Goal: Find specific page/section: Find specific page/section

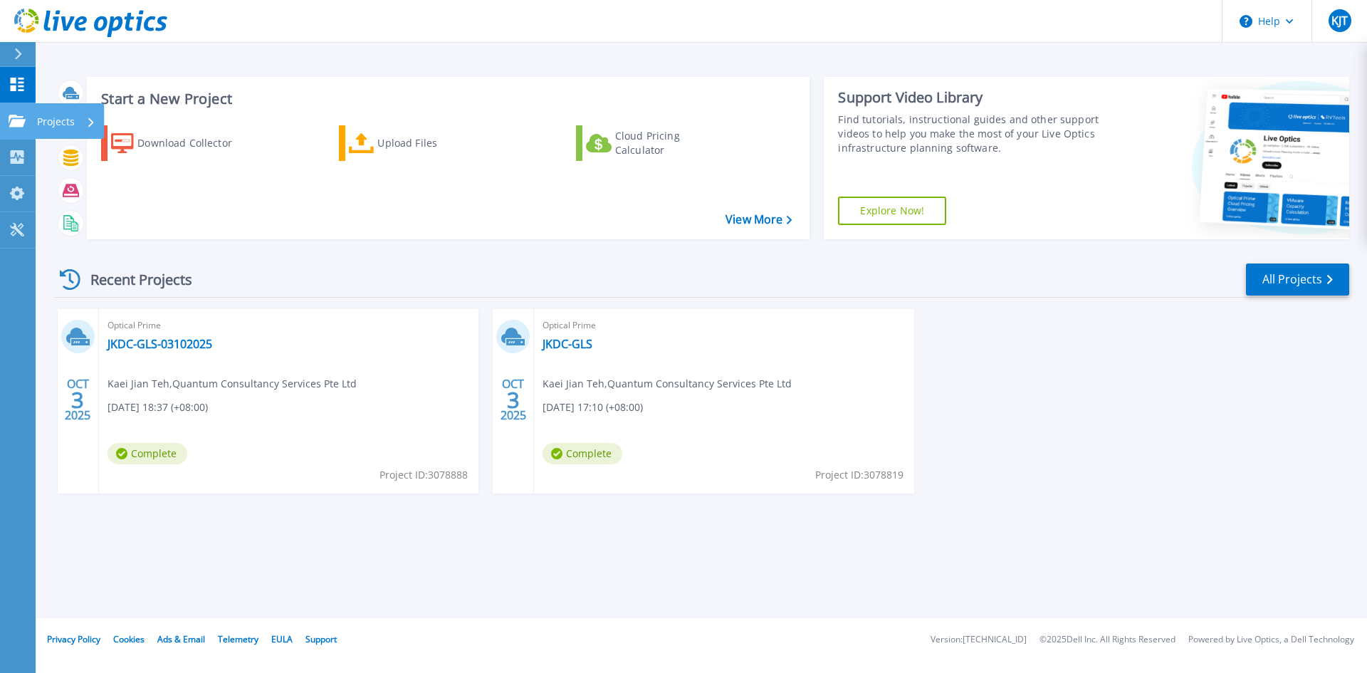
click at [21, 120] on icon at bounding box center [17, 121] width 17 height 12
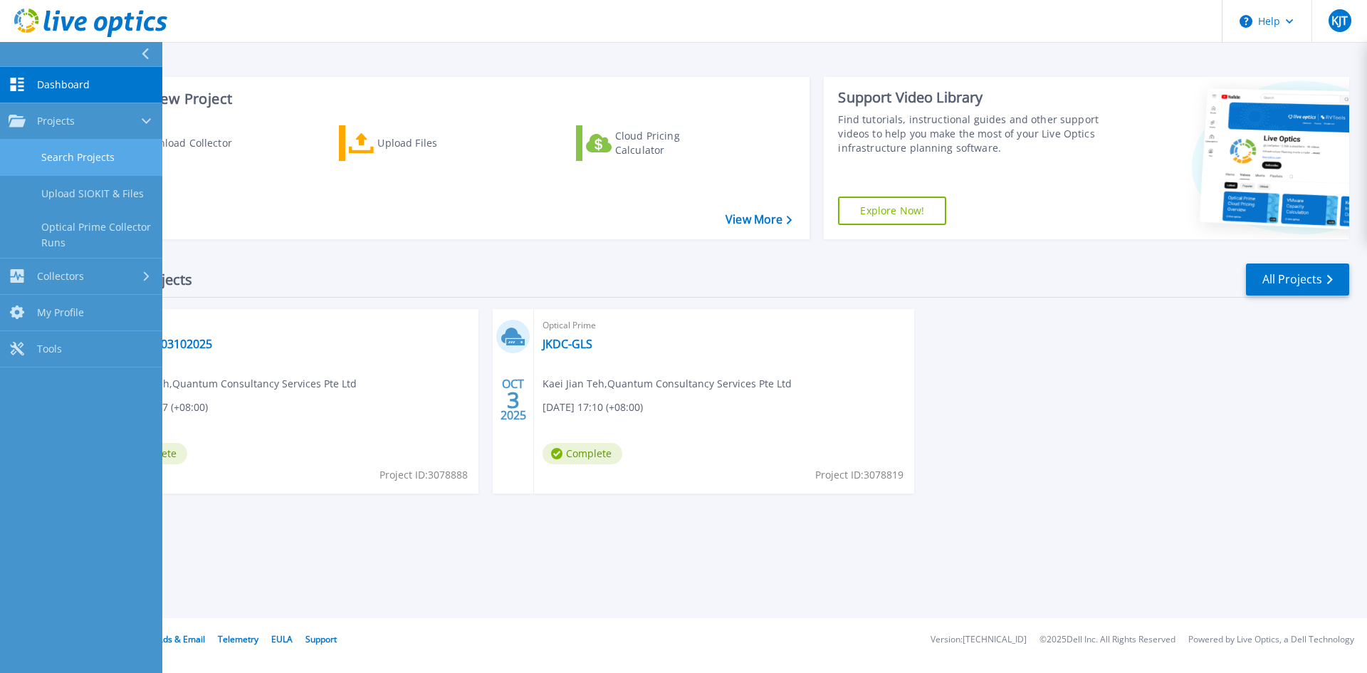
click at [87, 159] on link "Search Projects" at bounding box center [81, 158] width 162 height 36
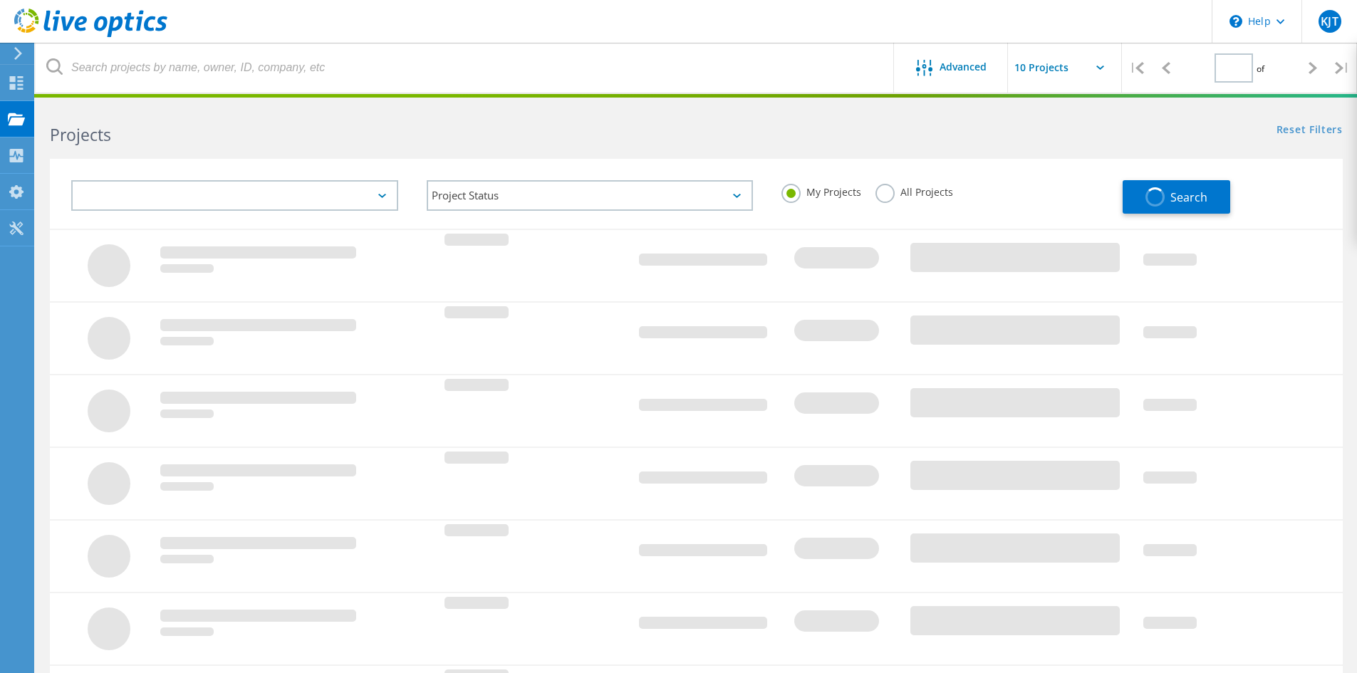
type input "1"
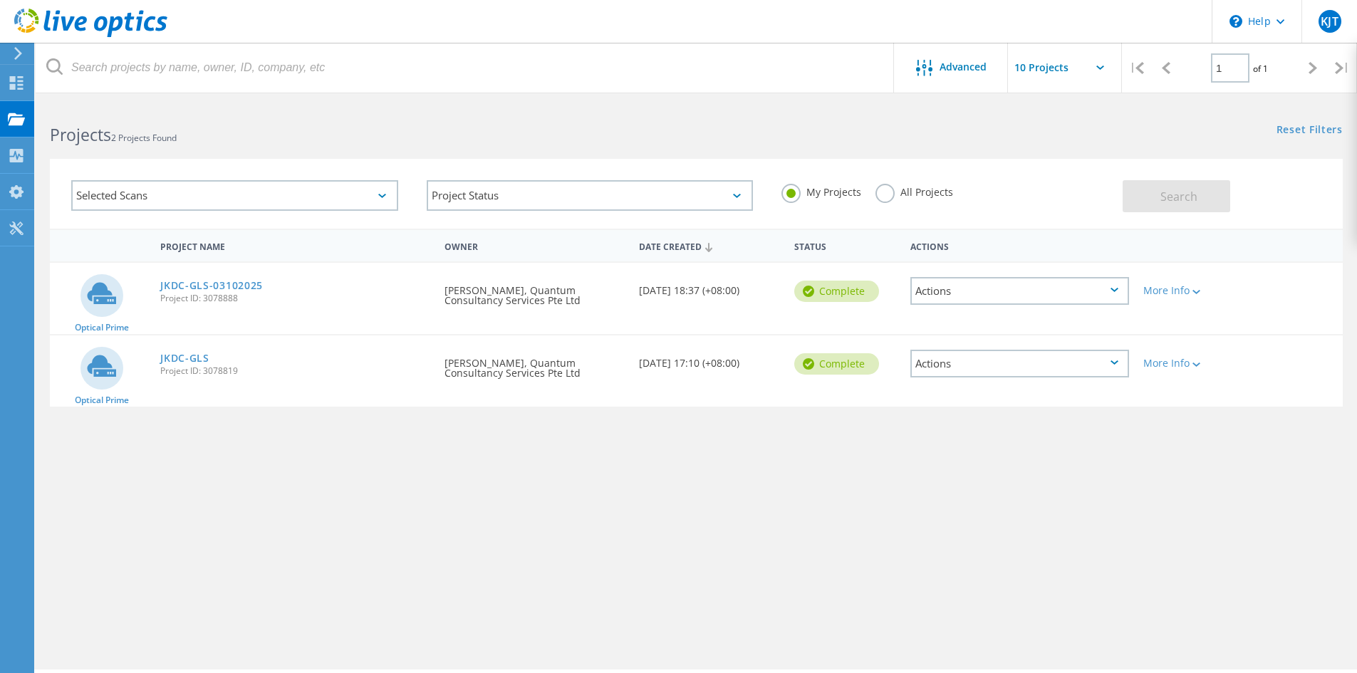
click at [1209, 306] on div "More Info" at bounding box center [1187, 286] width 103 height 47
click at [1195, 297] on div "More Info" at bounding box center [1187, 286] width 103 height 47
click at [1193, 296] on div at bounding box center [1194, 291] width 11 height 9
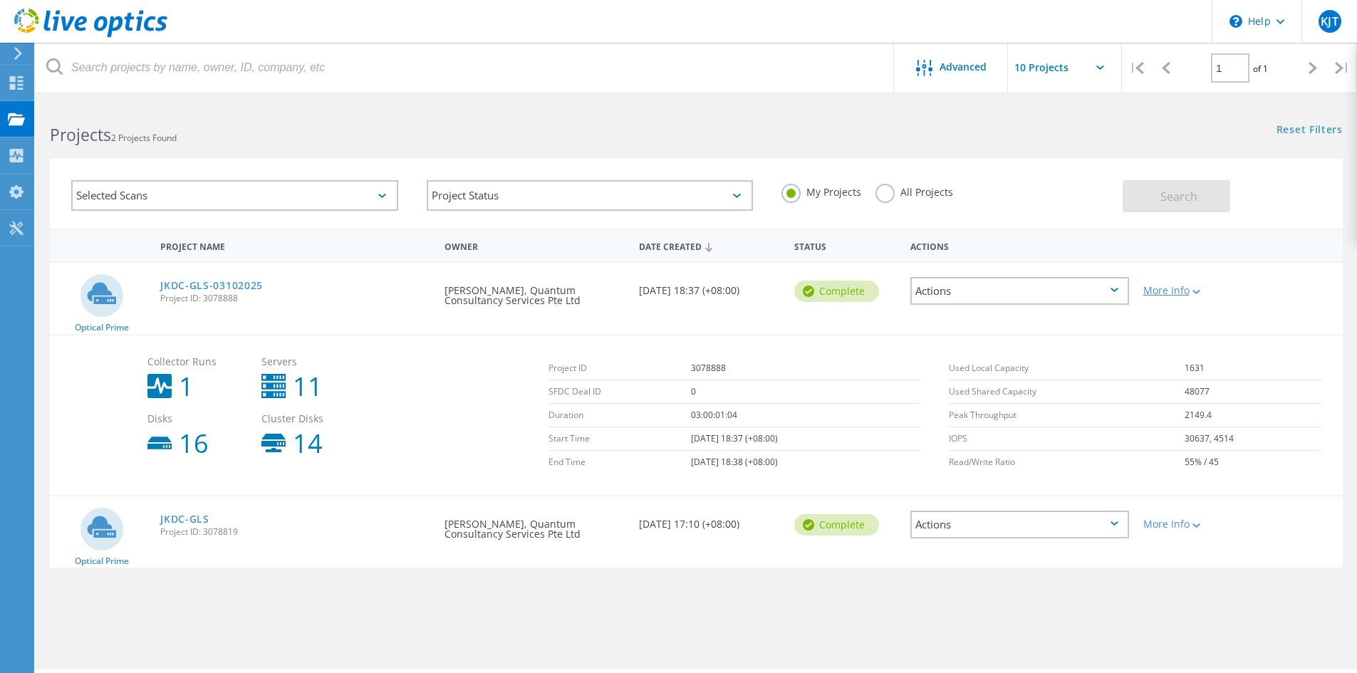
click at [1177, 296] on div "More Info" at bounding box center [1187, 291] width 89 height 10
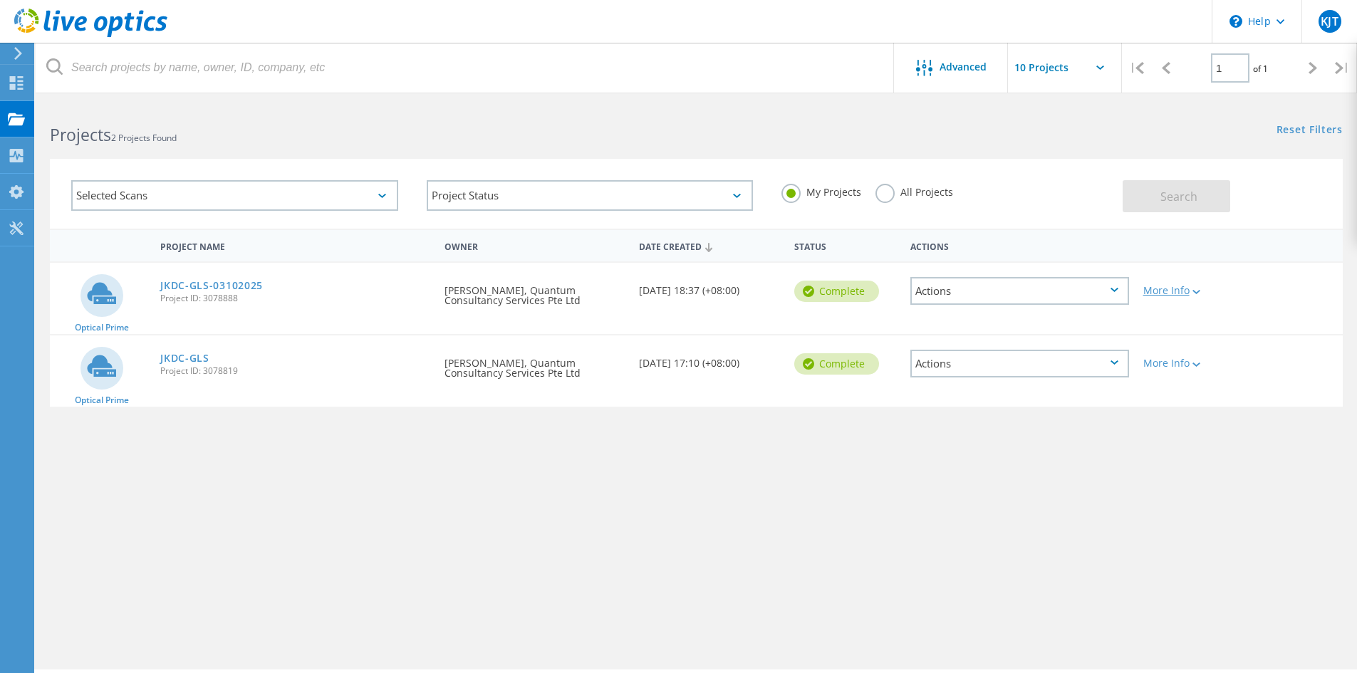
click at [1177, 294] on div "More Info" at bounding box center [1187, 291] width 89 height 10
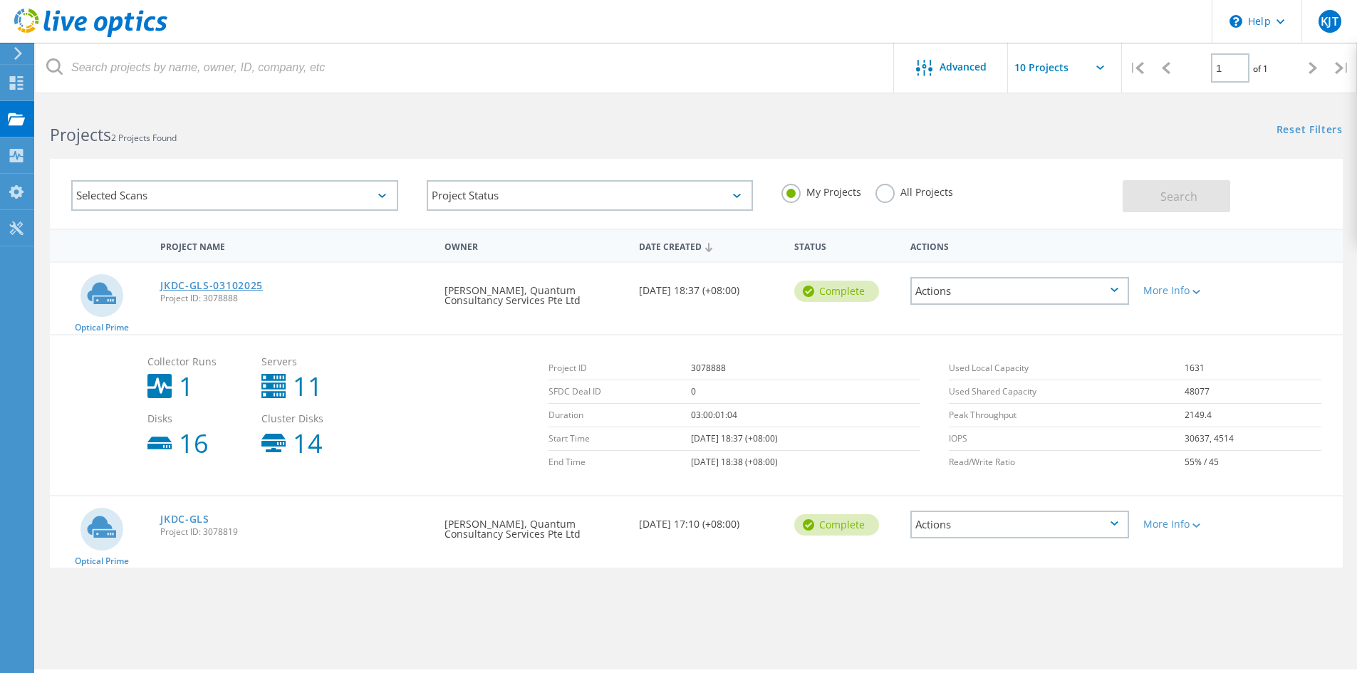
click at [207, 283] on link "JKDC-GLS-03102025" at bounding box center [211, 286] width 103 height 10
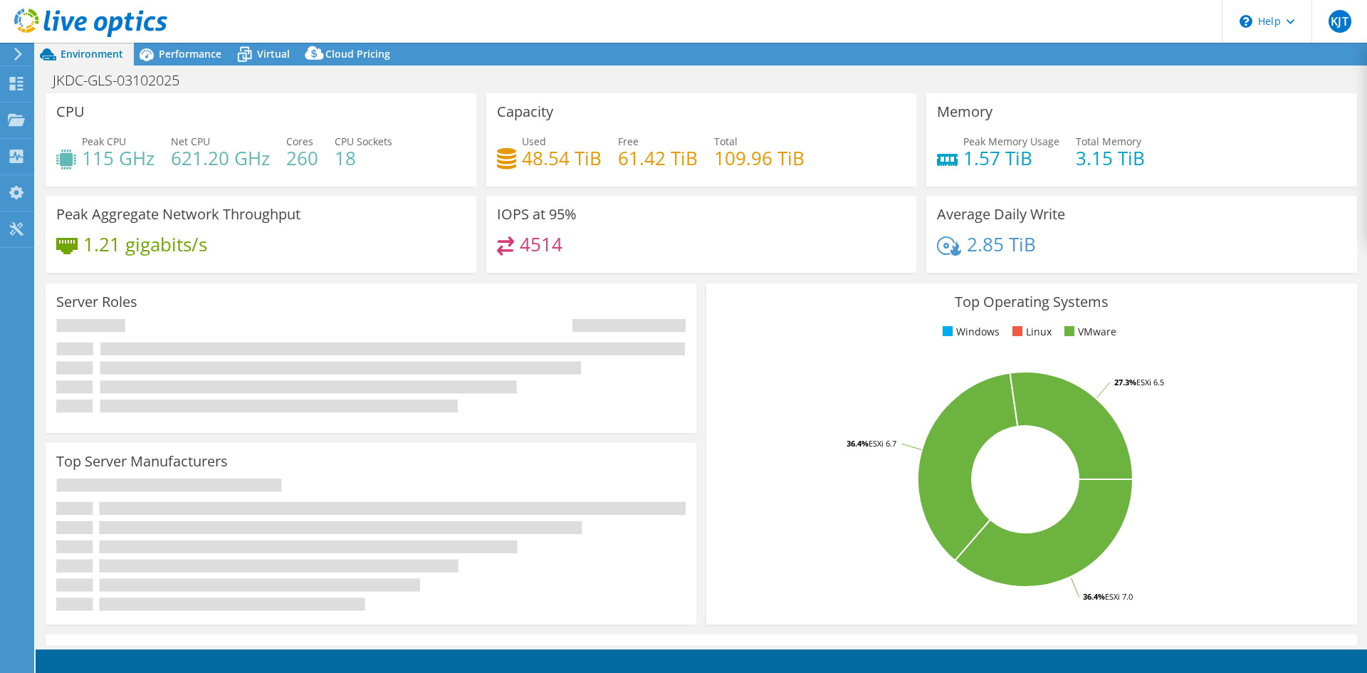
select select "USD"
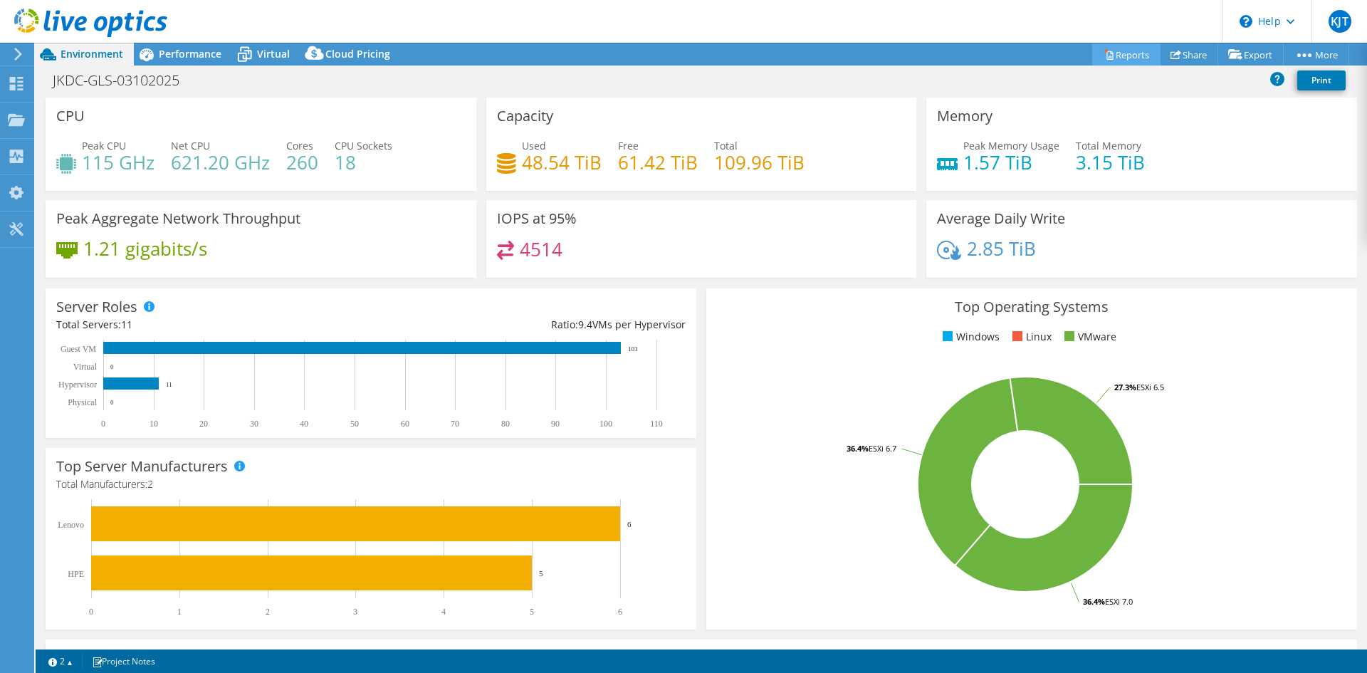
click at [1123, 58] on link "Reports" at bounding box center [1127, 54] width 68 height 22
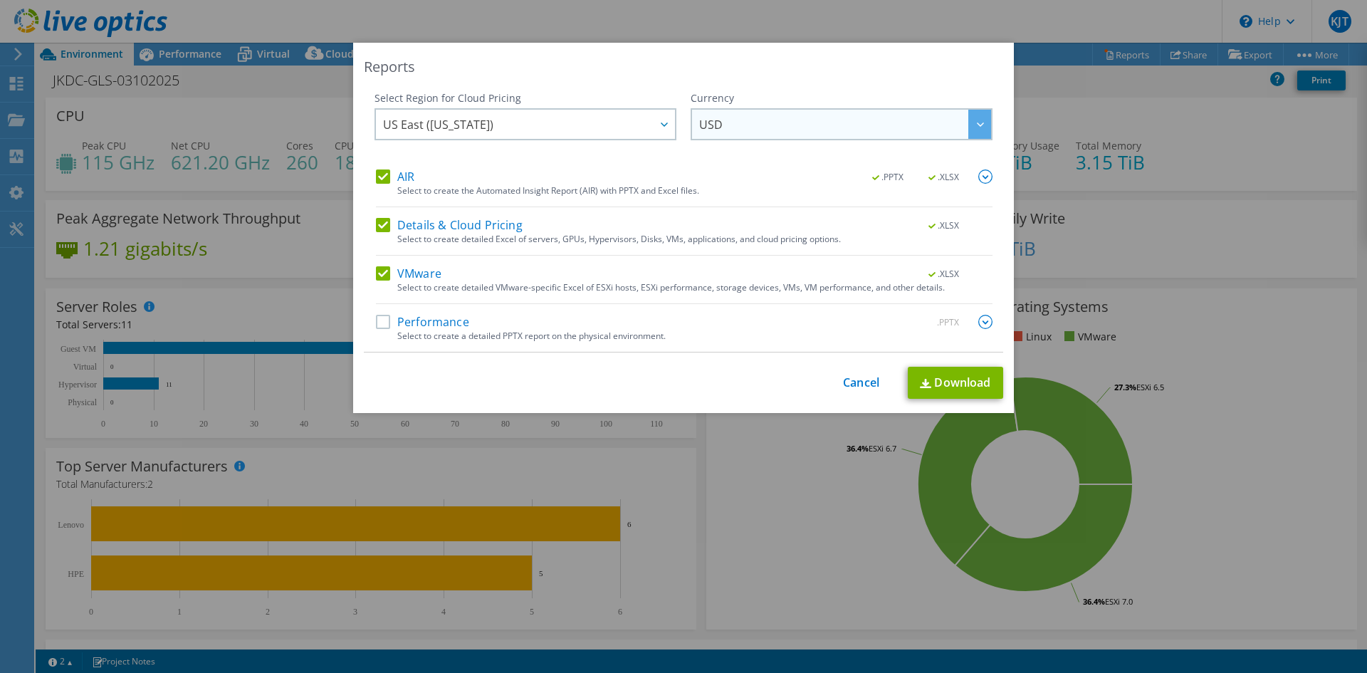
click at [833, 132] on span "USD" at bounding box center [845, 124] width 292 height 29
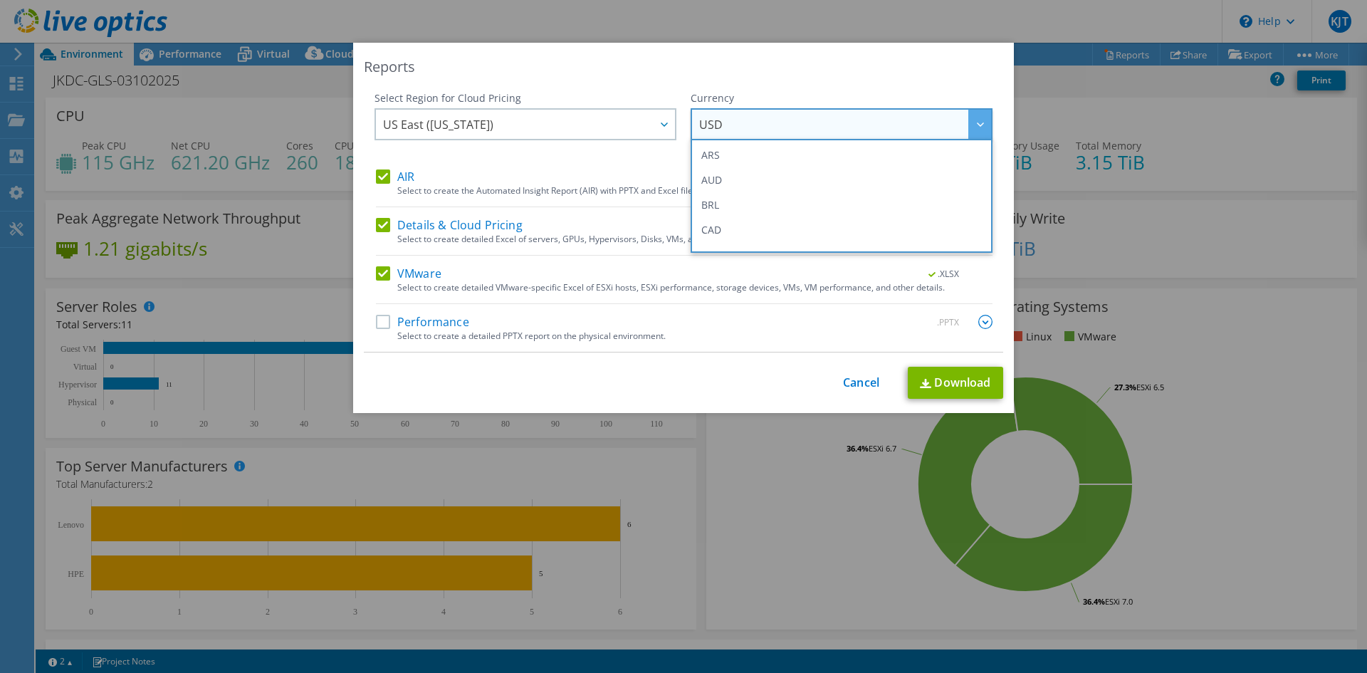
click at [786, 79] on div "Reports Select Region for Cloud Pricing Asia Pacific ([GEOGRAPHIC_DATA]) [GEOGR…" at bounding box center [683, 228] width 661 height 370
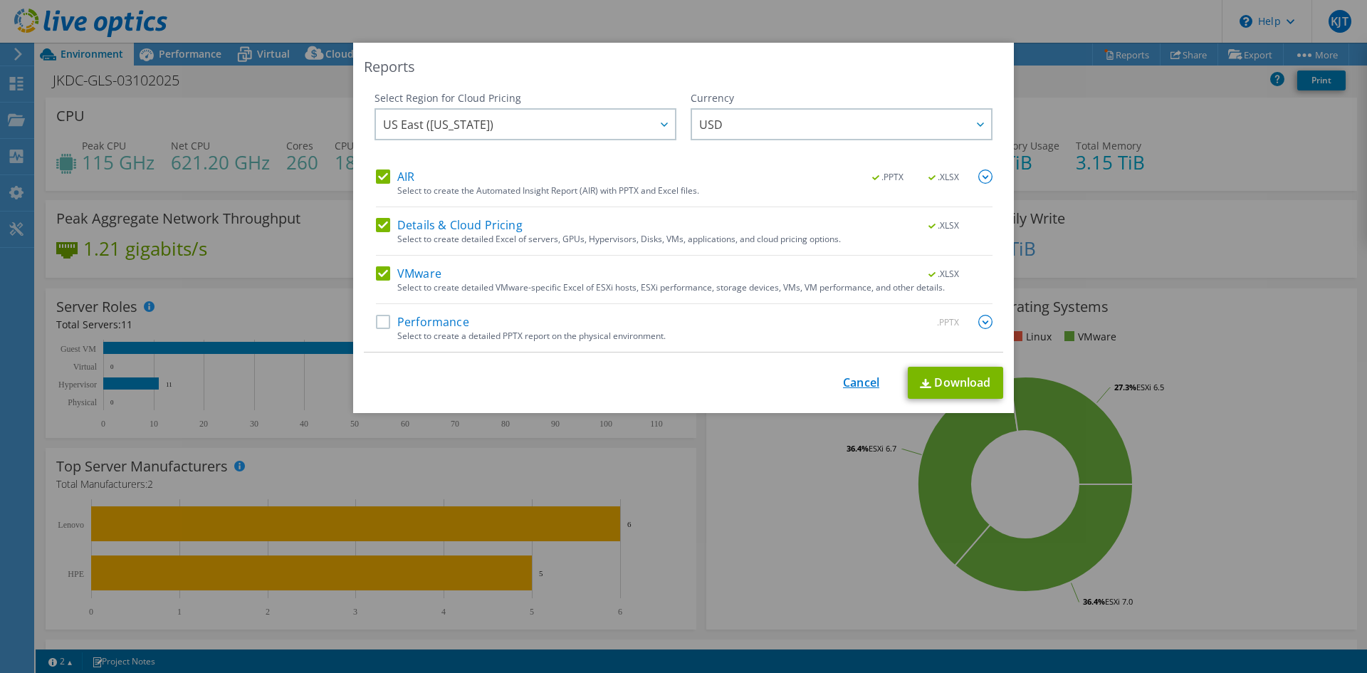
click at [861, 386] on link "Cancel" at bounding box center [861, 383] width 36 height 14
